Goal: Task Accomplishment & Management: Manage account settings

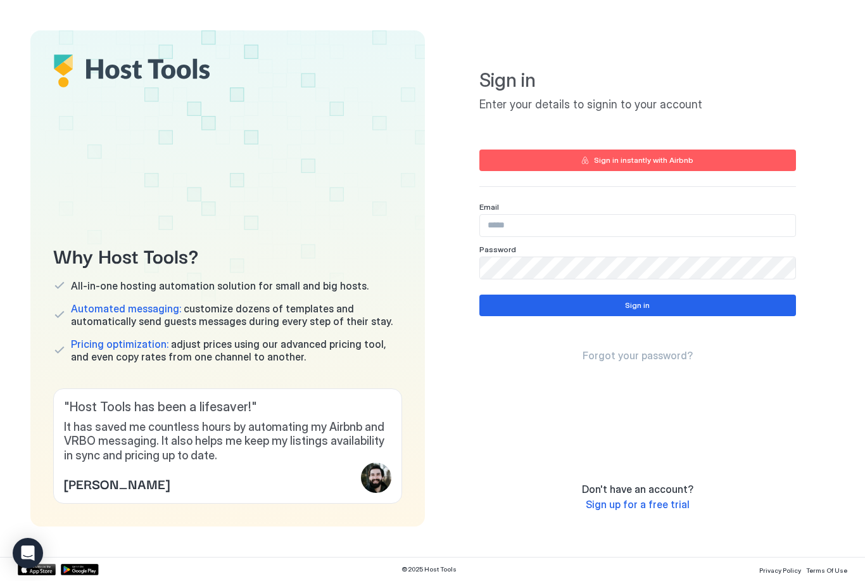
click at [757, 212] on div "Email" at bounding box center [637, 219] width 317 height 35
click at [722, 230] on input "Input Field" at bounding box center [637, 226] width 315 height 22
type input "**********"
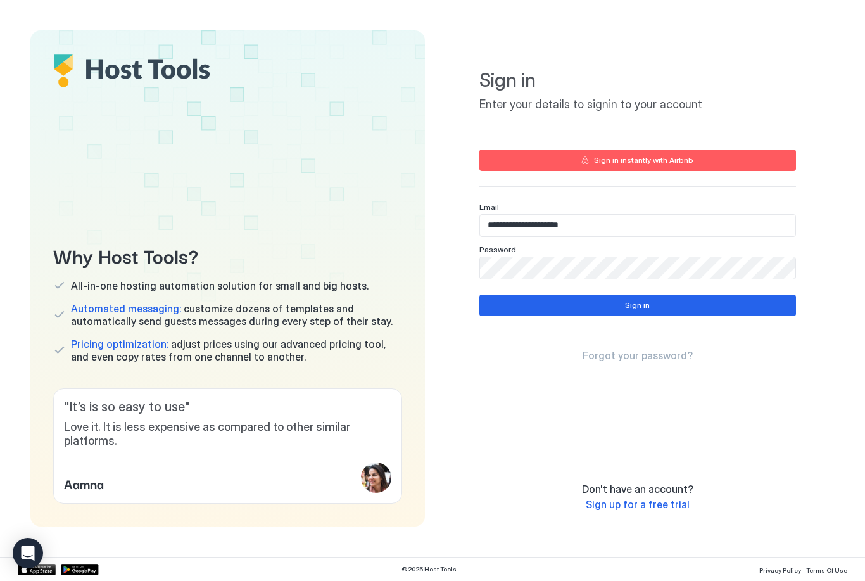
click at [729, 304] on button "Sign in" at bounding box center [637, 305] width 317 height 22
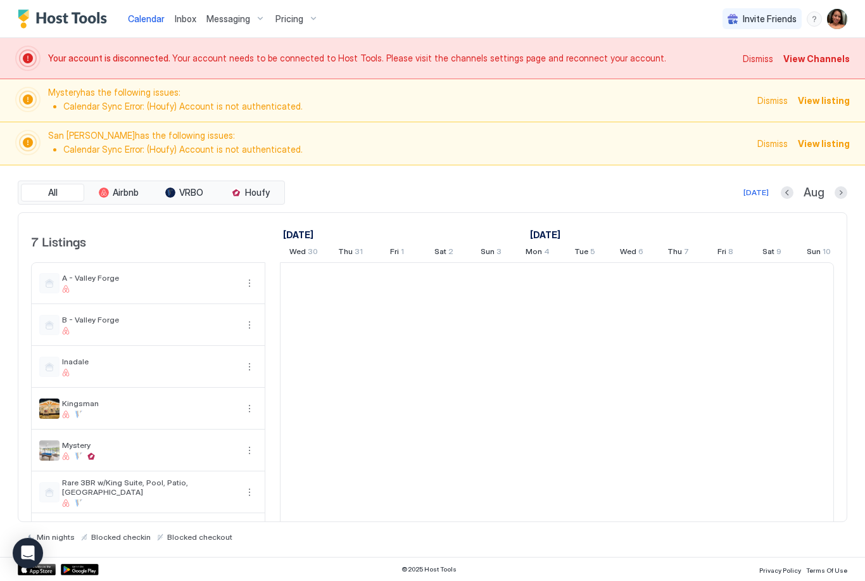
scroll to position [0, 704]
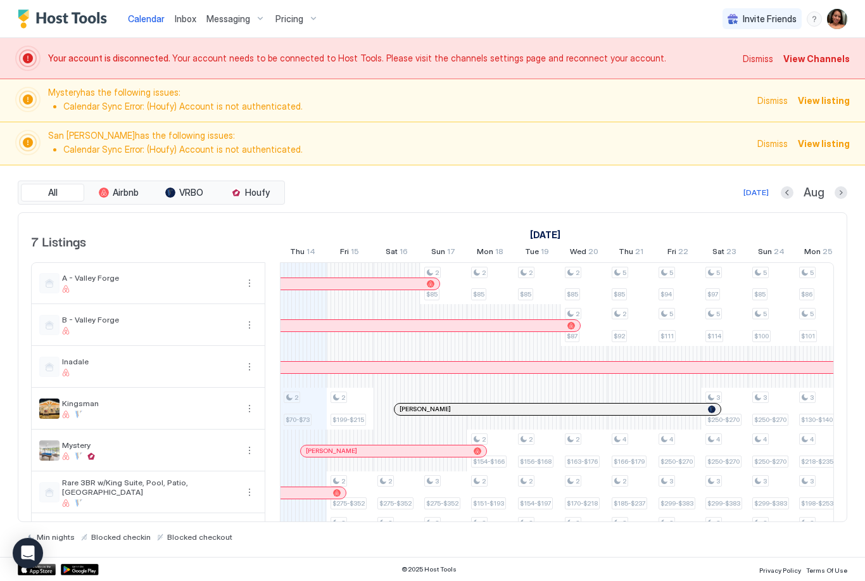
click at [771, 106] on span "Dismiss" at bounding box center [772, 100] width 30 height 13
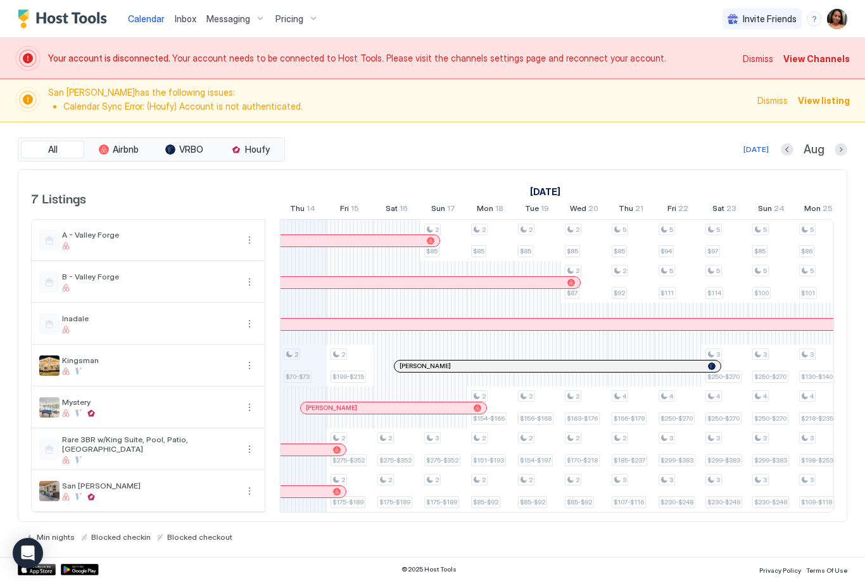
click at [778, 106] on span "Dismiss" at bounding box center [772, 100] width 30 height 13
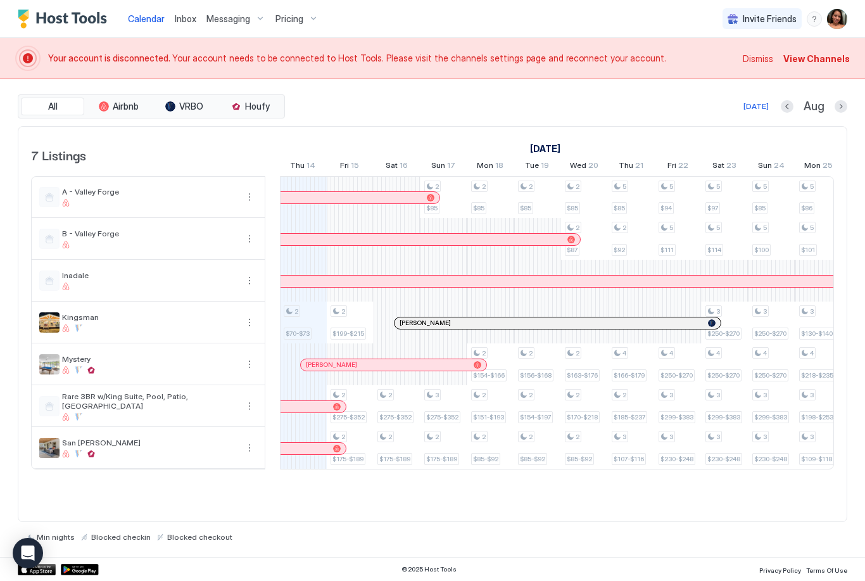
click at [840, 60] on span "View Channels" at bounding box center [816, 58] width 66 height 13
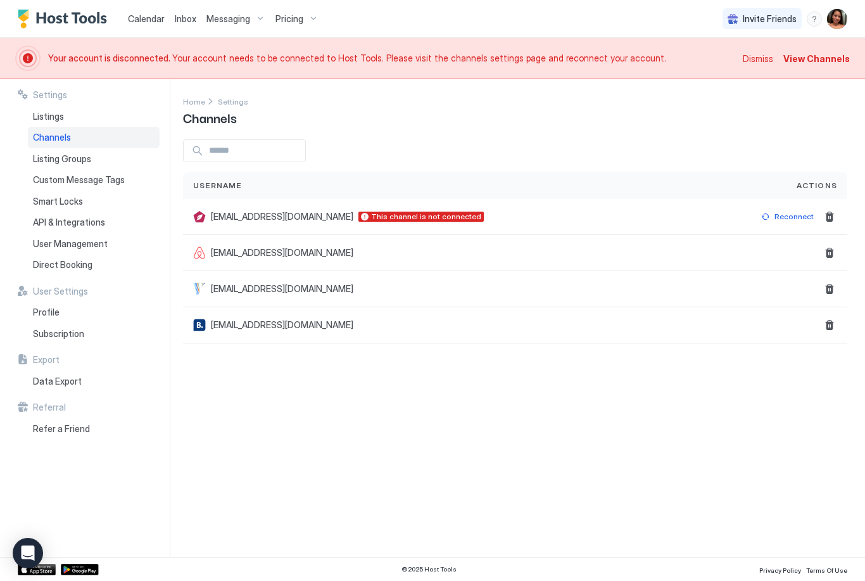
click at [833, 17] on img "User profile" at bounding box center [837, 19] width 20 height 20
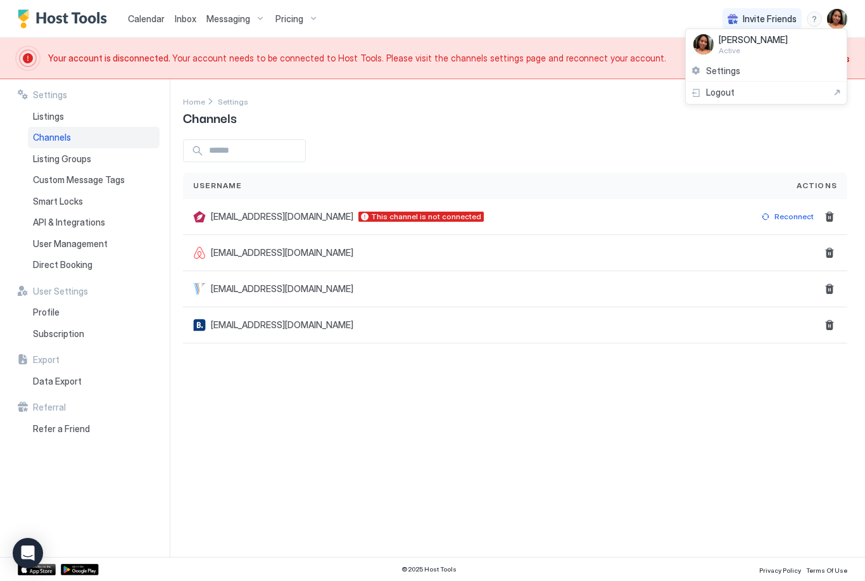
click at [795, 71] on div "Settings" at bounding box center [766, 71] width 161 height 22
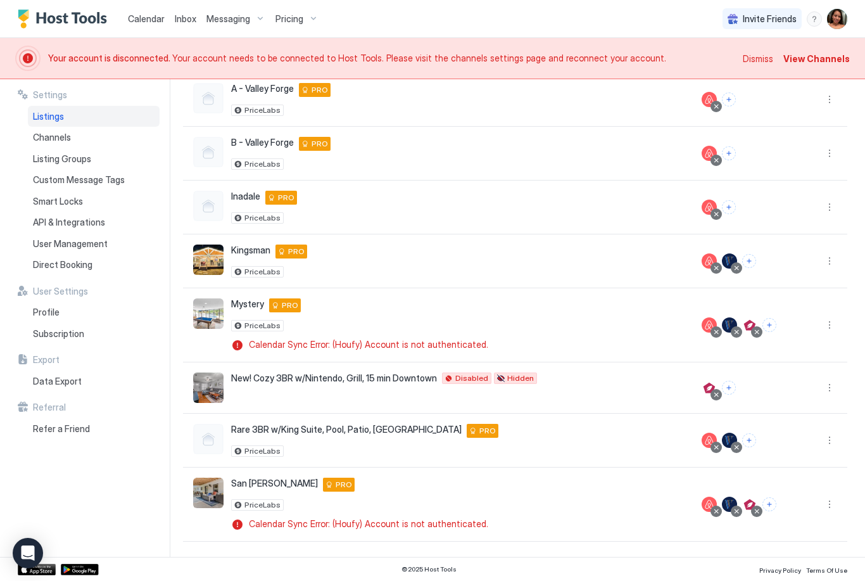
scroll to position [229, 0]
click at [89, 238] on span "User Management" at bounding box center [70, 243] width 75 height 11
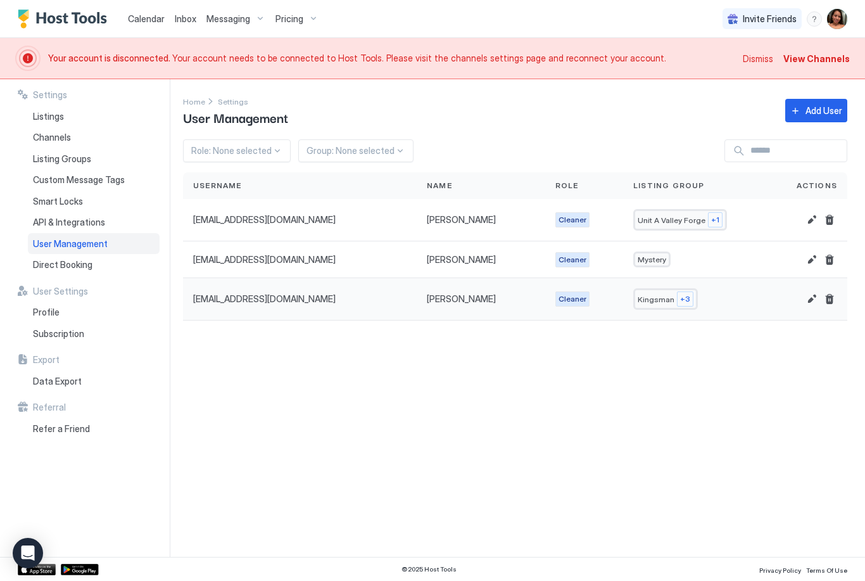
click at [743, 303] on div "Kingsman +3" at bounding box center [691, 299] width 116 height 22
click at [800, 301] on div at bounding box center [803, 298] width 67 height 15
click at [806, 298] on button "Edit" at bounding box center [811, 298] width 15 height 15
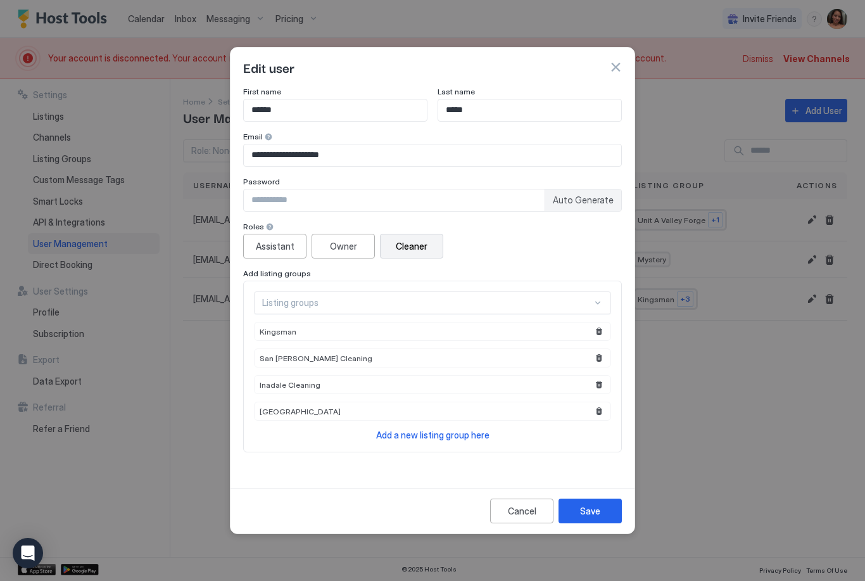
click at [440, 194] on input "Input Field" at bounding box center [394, 200] width 301 height 22
type input "**********"
click at [595, 515] on div "Save" at bounding box center [590, 510] width 20 height 13
